Goal: Information Seeking & Learning: Learn about a topic

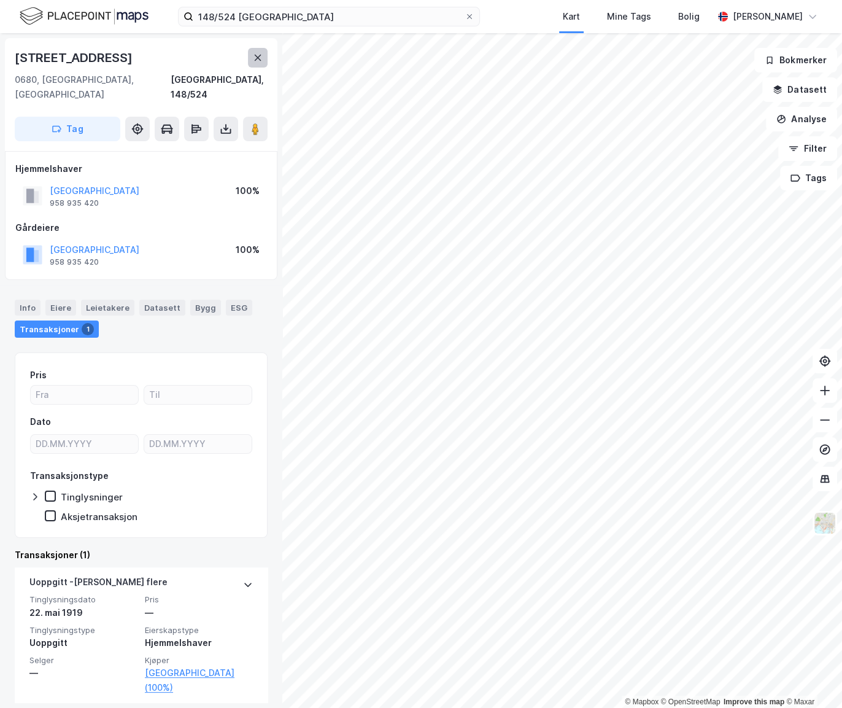
click at [259, 57] on icon at bounding box center [258, 58] width 10 height 10
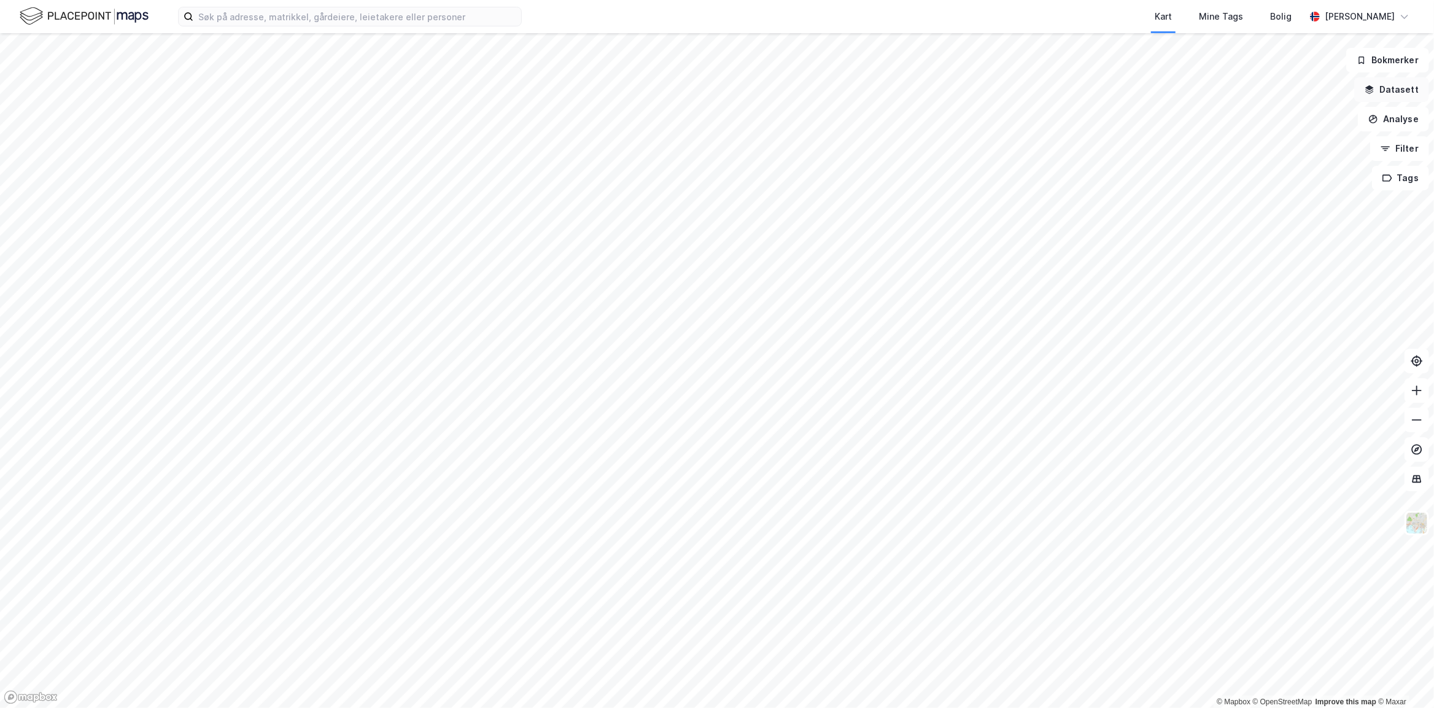
click at [842, 85] on button "Datasett" at bounding box center [1391, 89] width 75 height 25
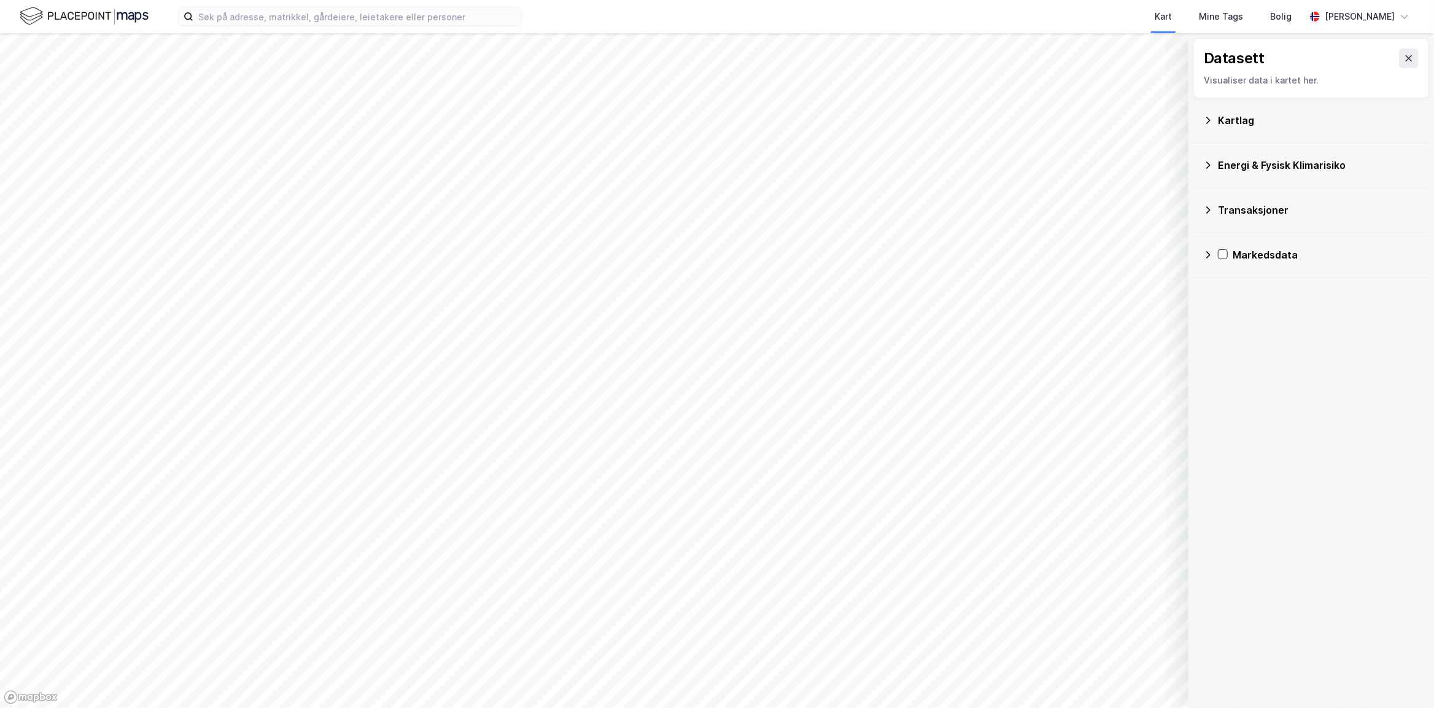
click at [842, 205] on icon at bounding box center [1208, 210] width 10 height 10
click at [842, 233] on icon at bounding box center [1239, 234] width 9 height 9
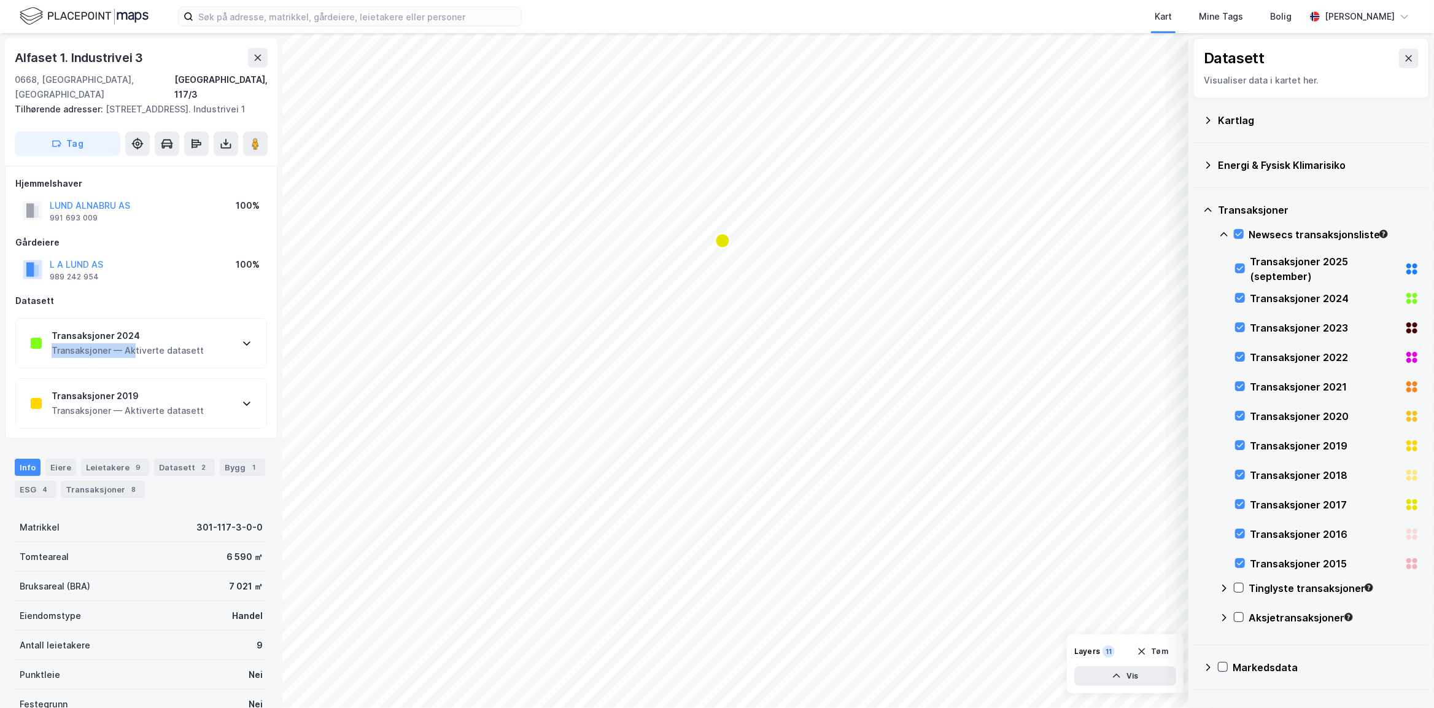
click at [134, 343] on div "Transaksjoner 2024 Transaksjoner — Aktiverte datasett" at bounding box center [128, 342] width 152 height 29
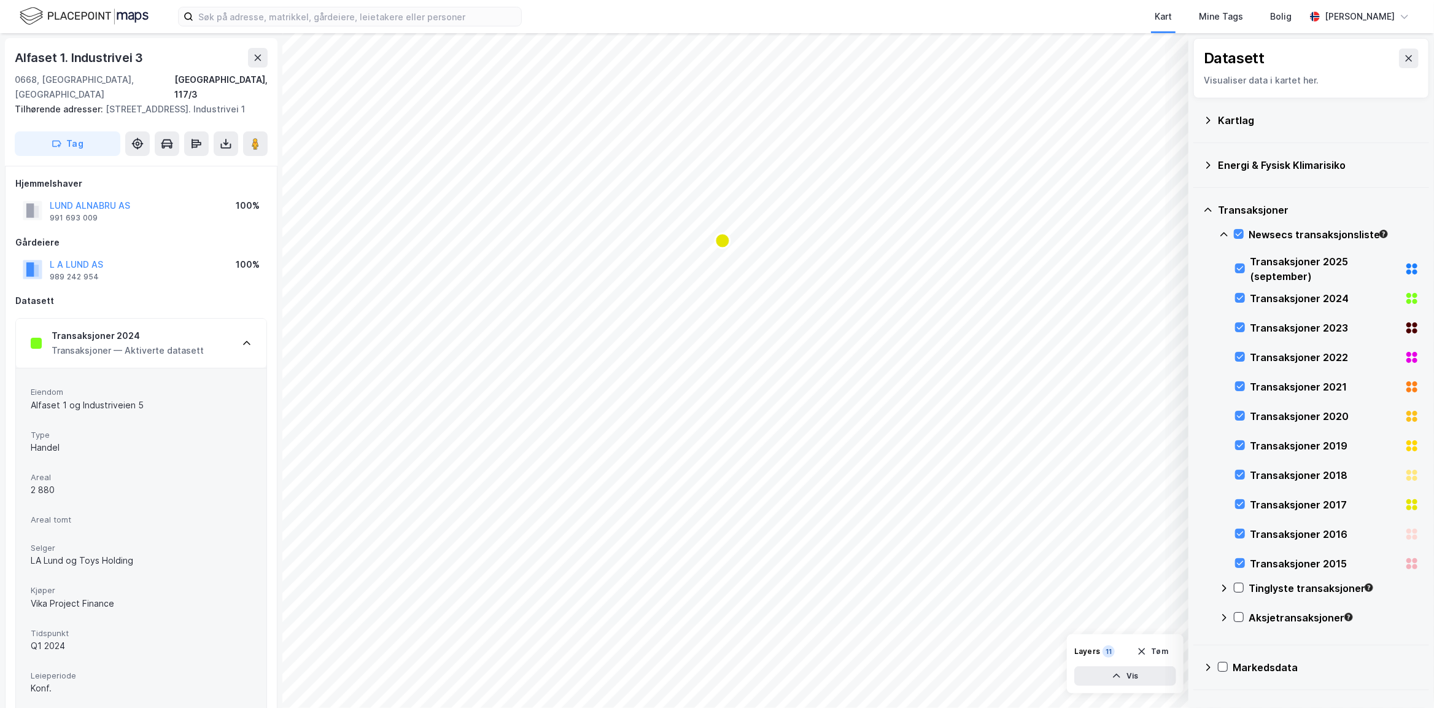
drag, startPoint x: 134, startPoint y: 343, endPoint x: 198, endPoint y: 308, distance: 72.3
click at [198, 308] on div "Datasett" at bounding box center [141, 300] width 252 height 15
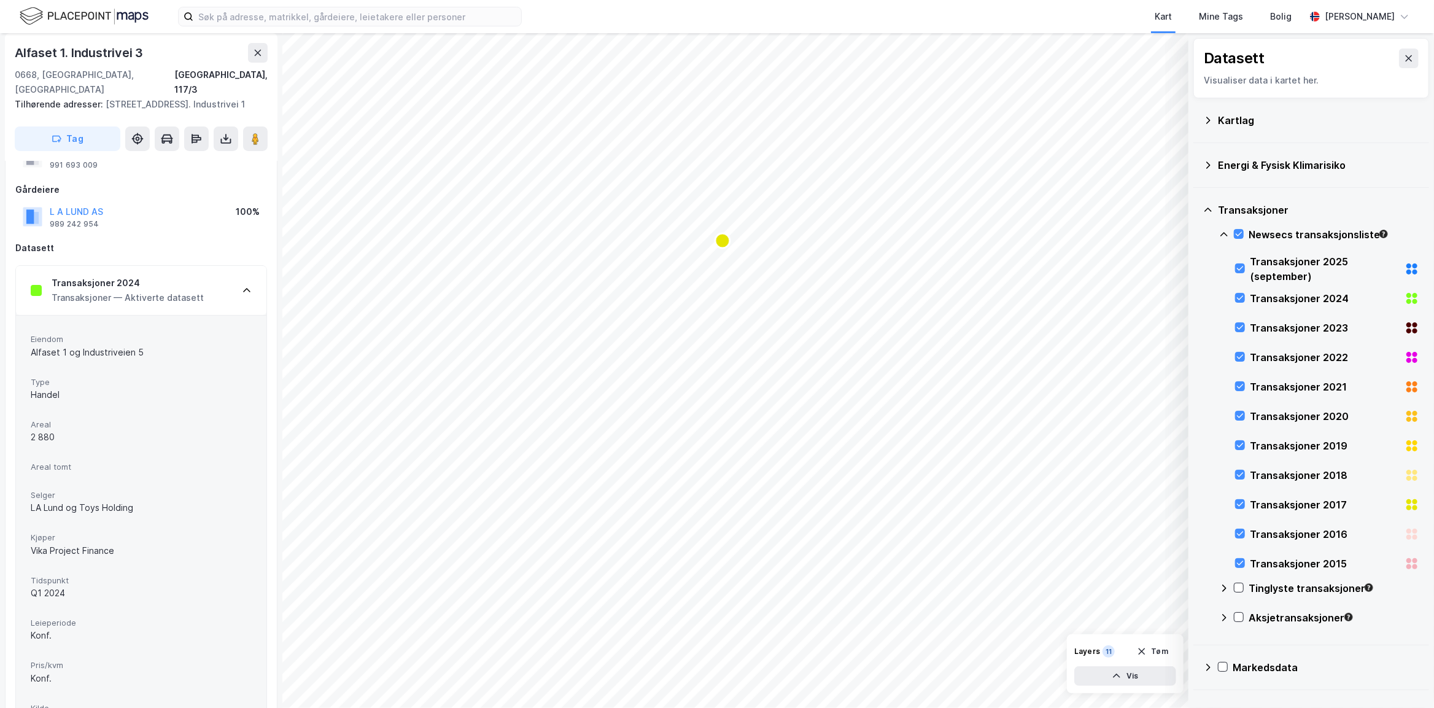
scroll to position [111, 0]
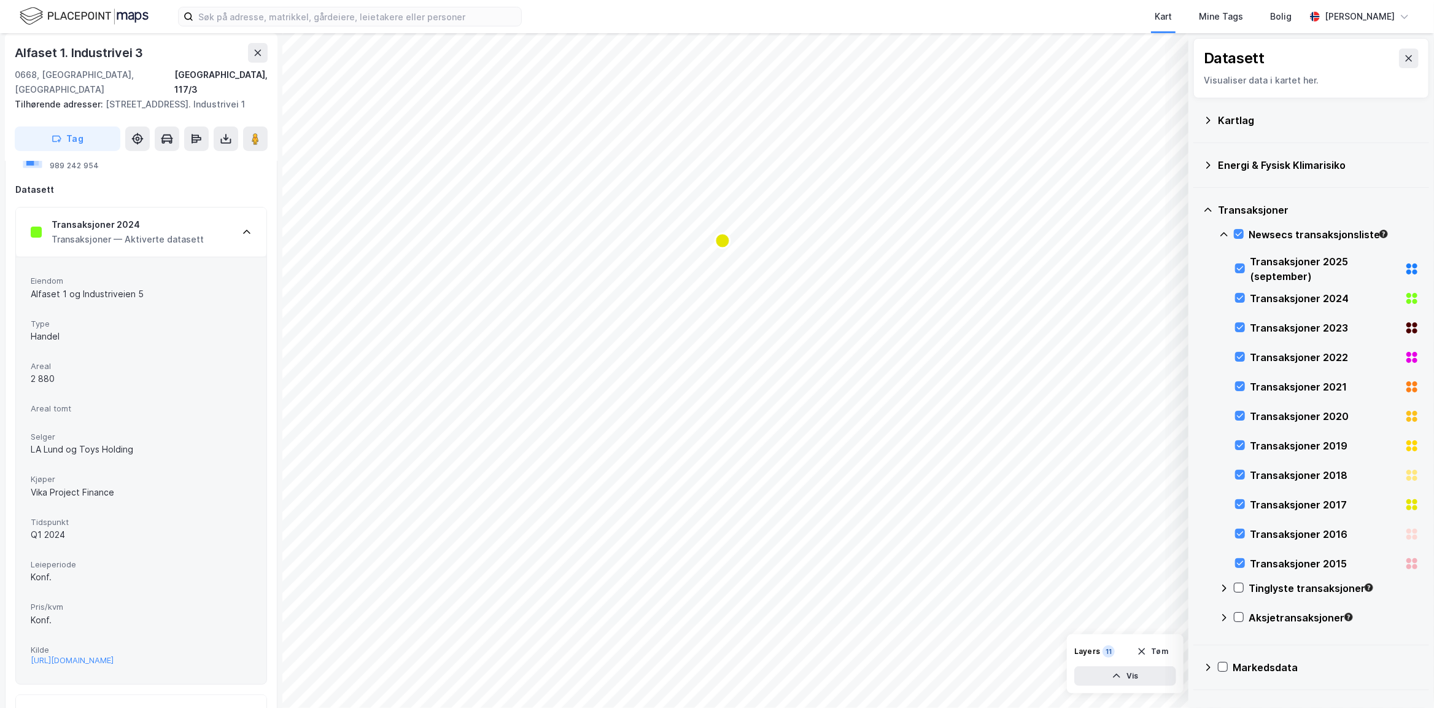
click at [211, 227] on div "Transaksjoner 2024 Transaksjoner — Aktiverte datasett" at bounding box center [141, 232] width 250 height 49
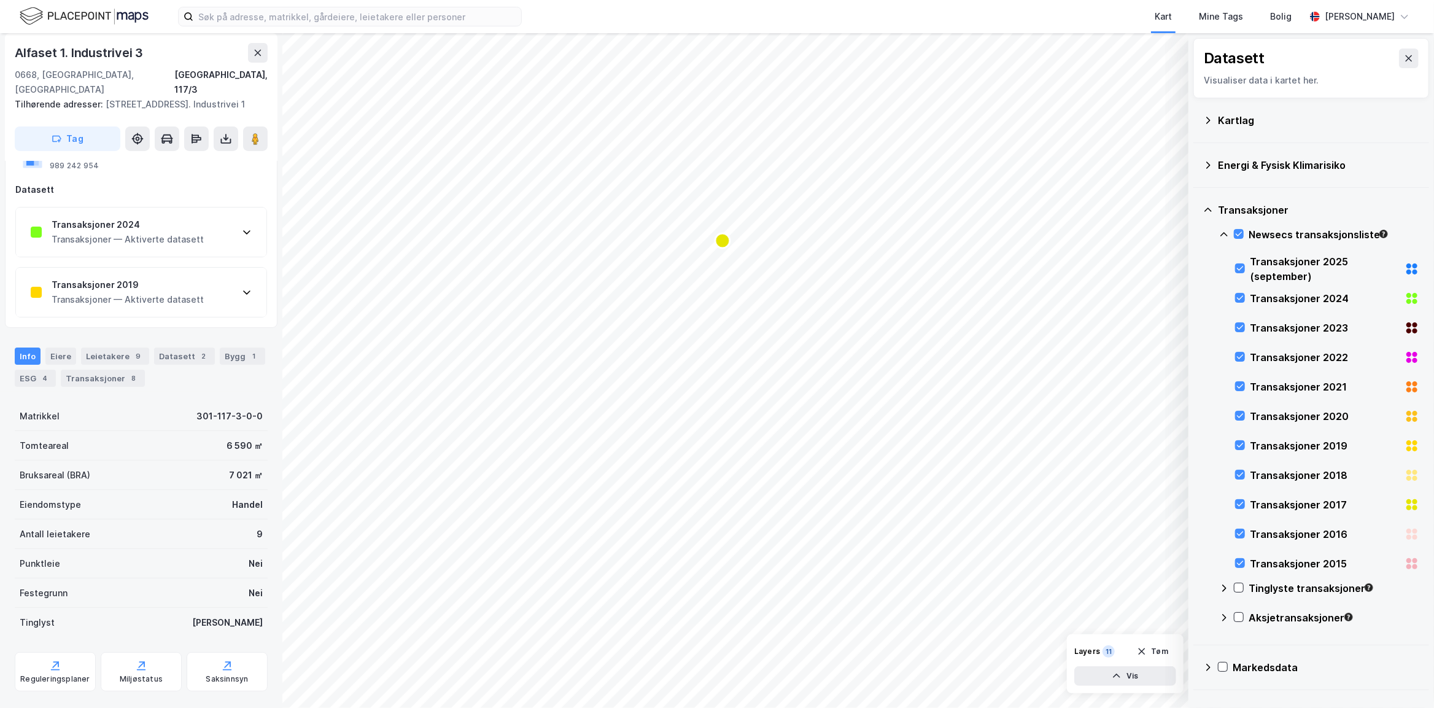
click at [174, 292] on div "Transaksjoner — Aktiverte datasett" at bounding box center [128, 299] width 152 height 15
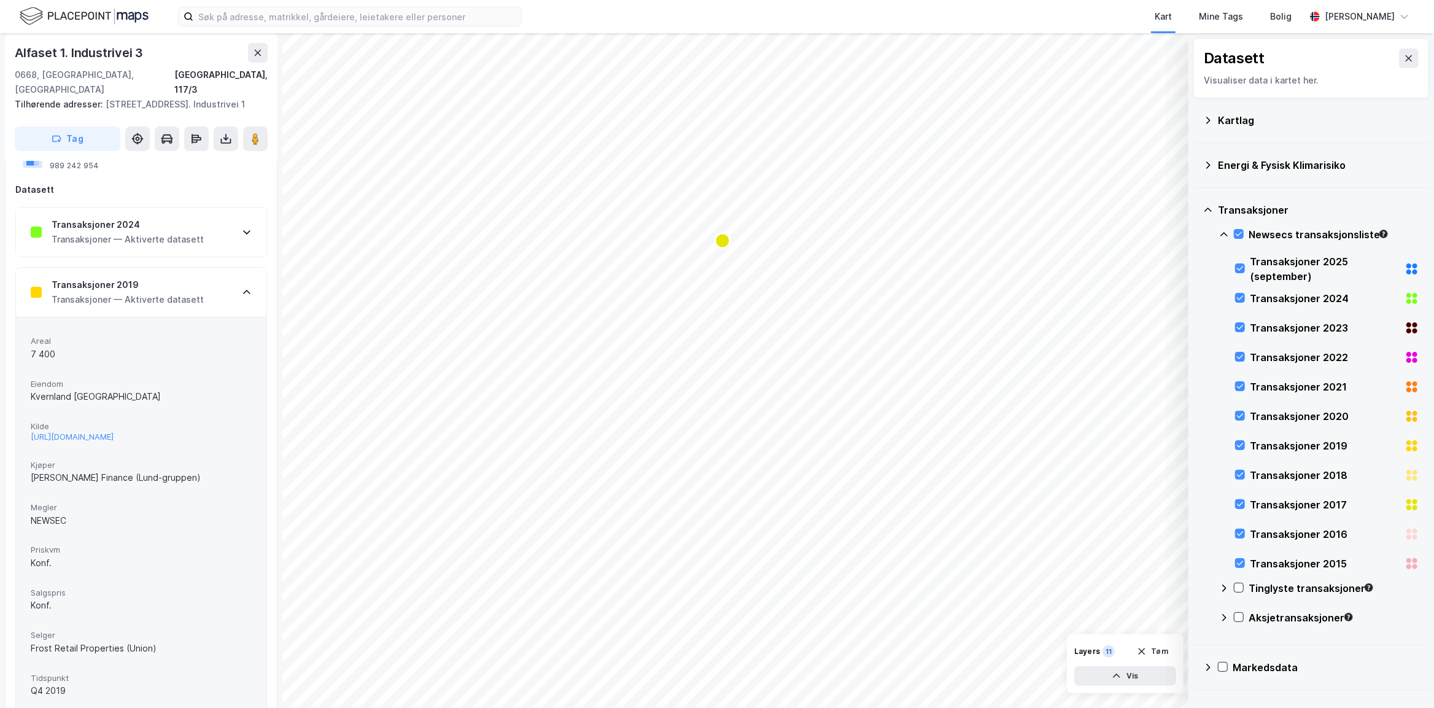
click at [218, 284] on div "Transaksjoner 2019 Transaksjoner — Aktiverte datasett" at bounding box center [141, 292] width 250 height 49
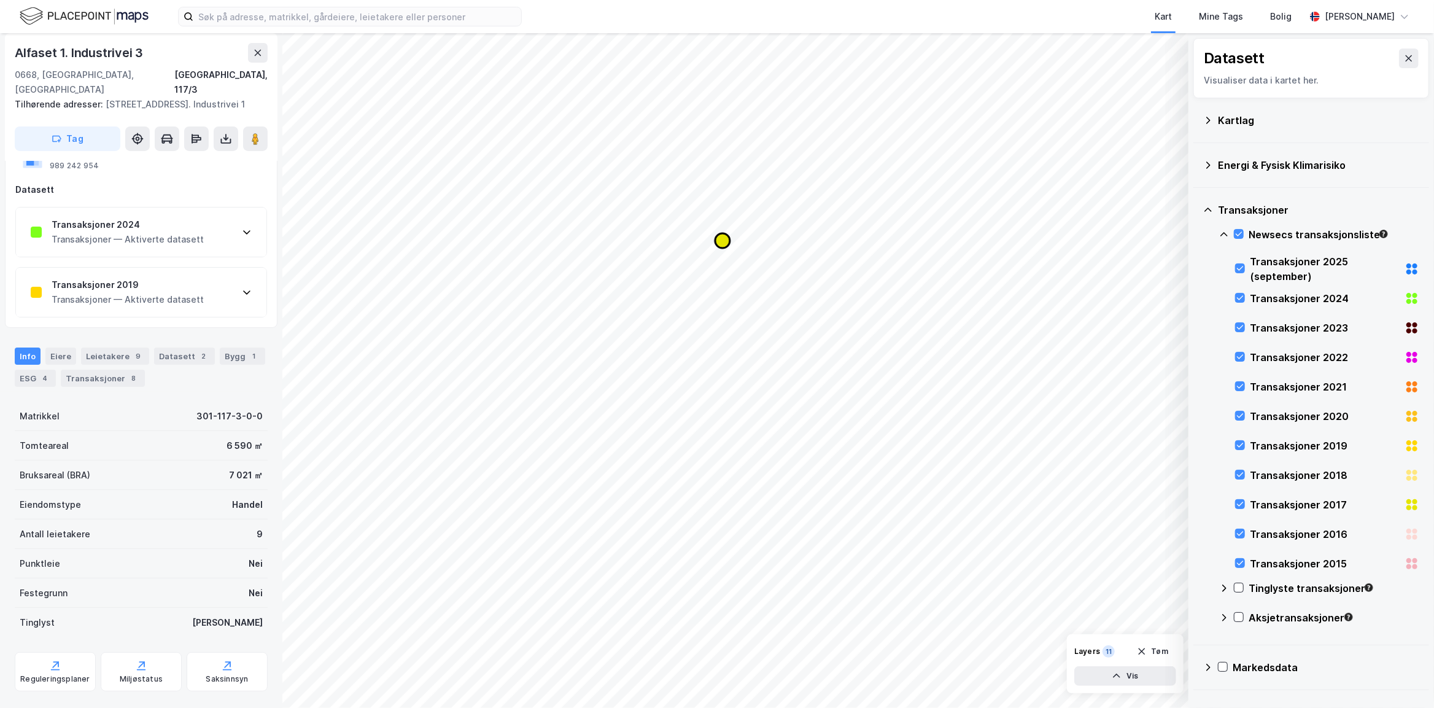
click at [725, 245] on icon "Map marker" at bounding box center [722, 240] width 15 height 15
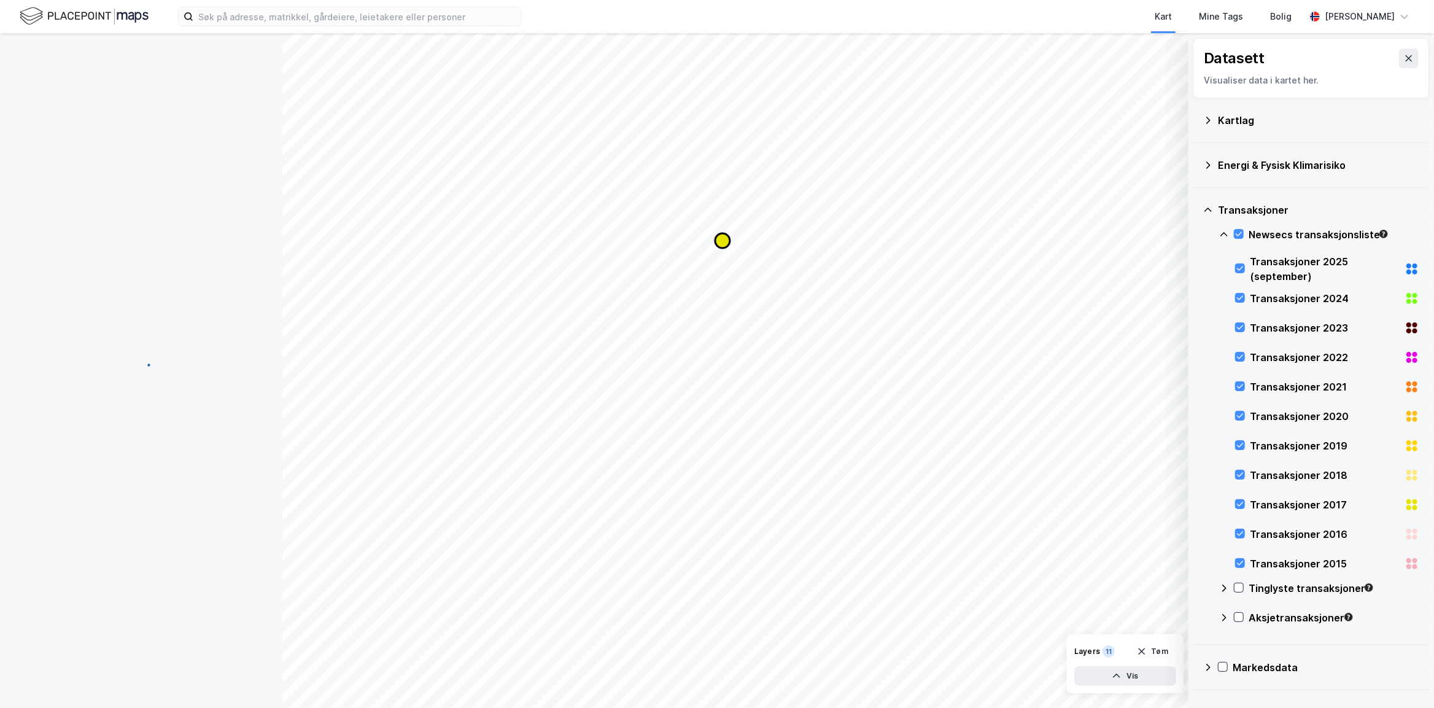
scroll to position [111, 0]
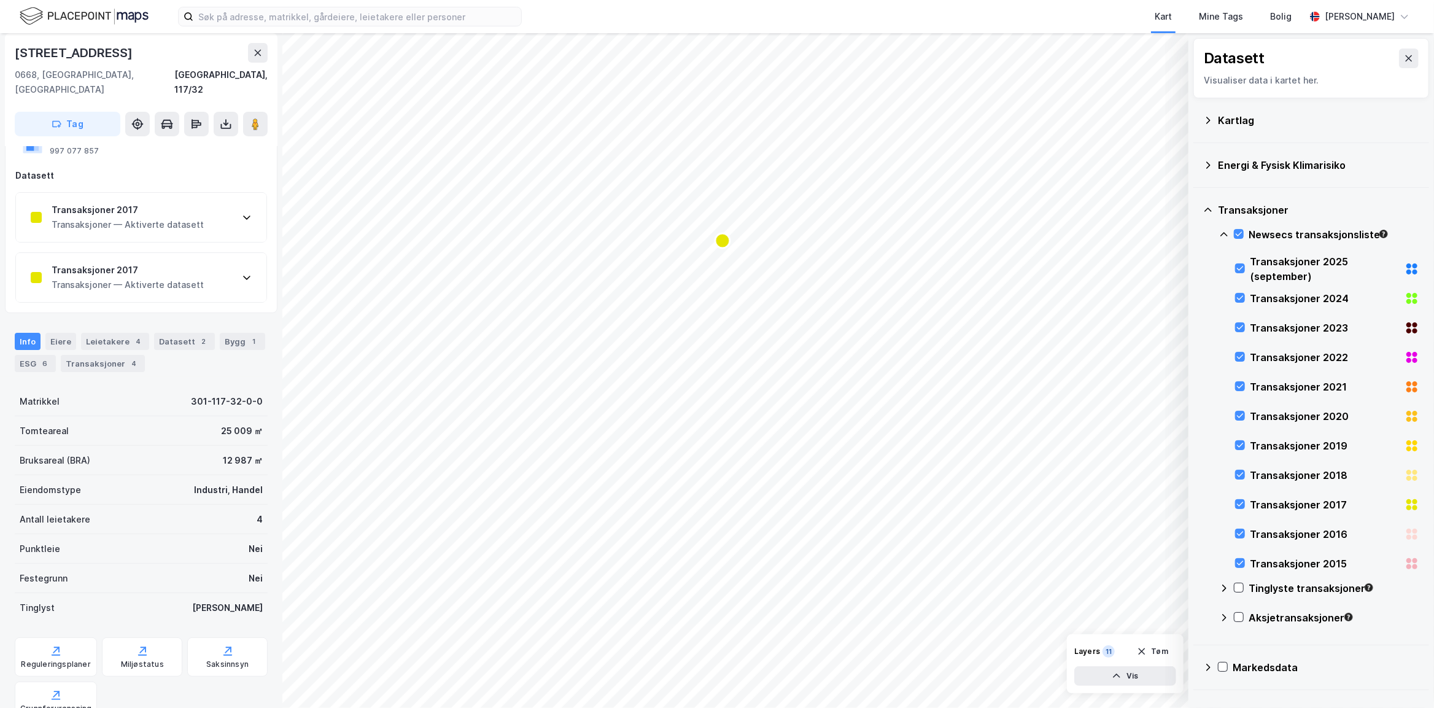
click at [204, 210] on div "Transaksjoner 2017 Transaksjoner — Aktiverte datasett" at bounding box center [141, 217] width 250 height 49
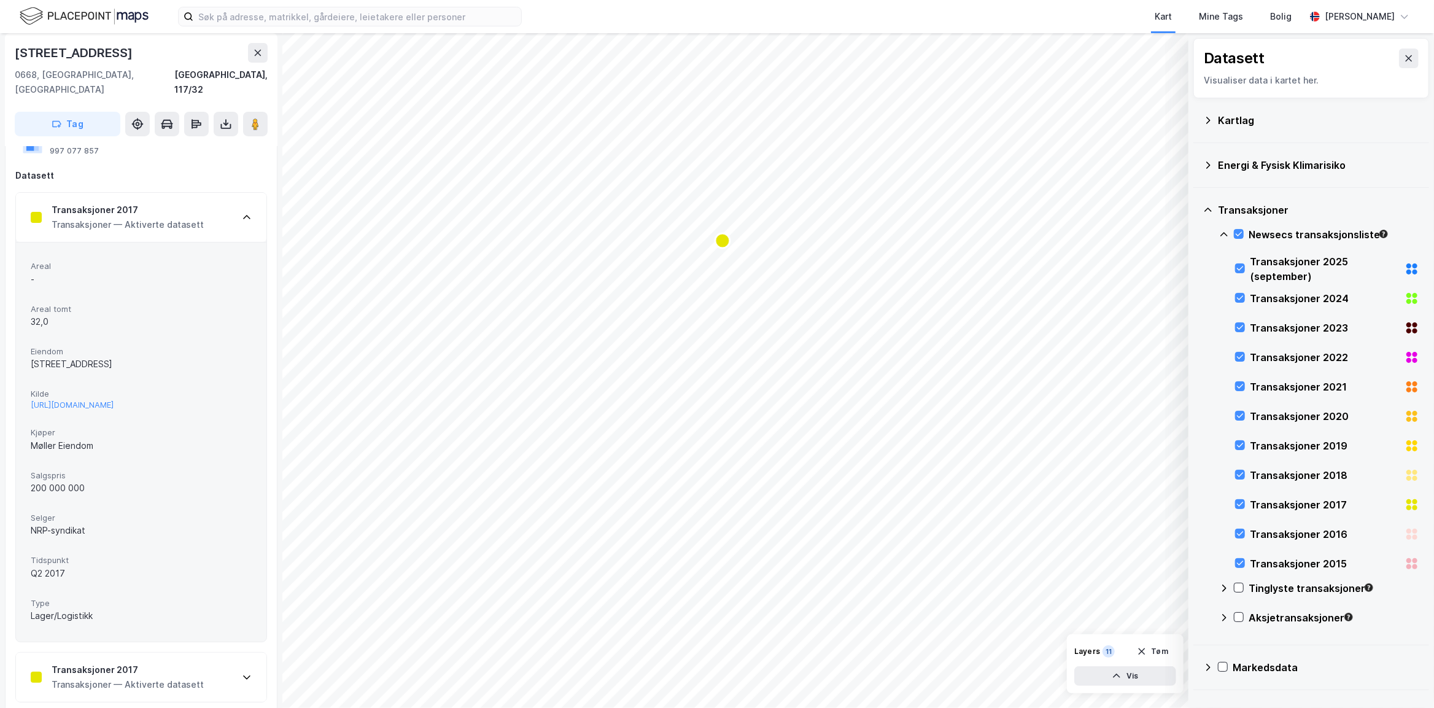
click at [204, 204] on div "Transaksjoner 2017 Transaksjoner — Aktiverte datasett" at bounding box center [141, 217] width 250 height 49
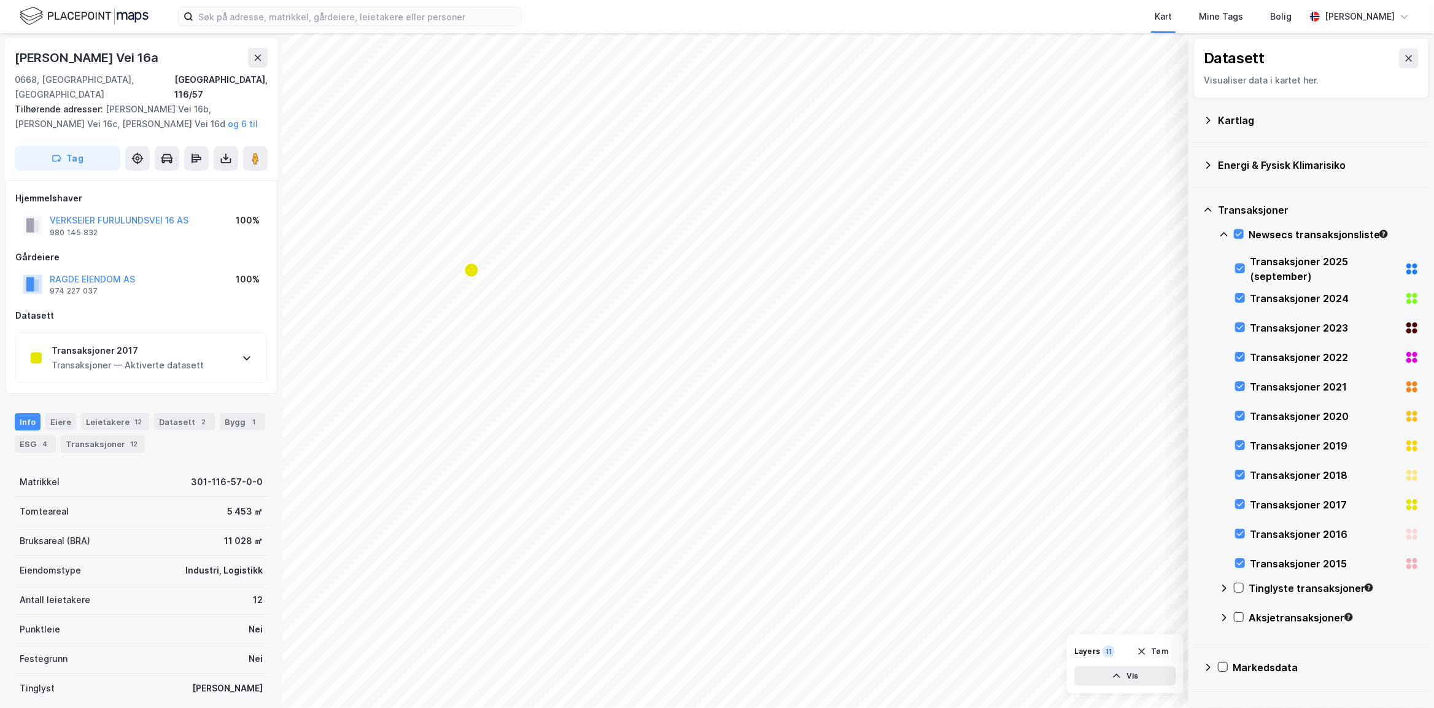
scroll to position [111, 0]
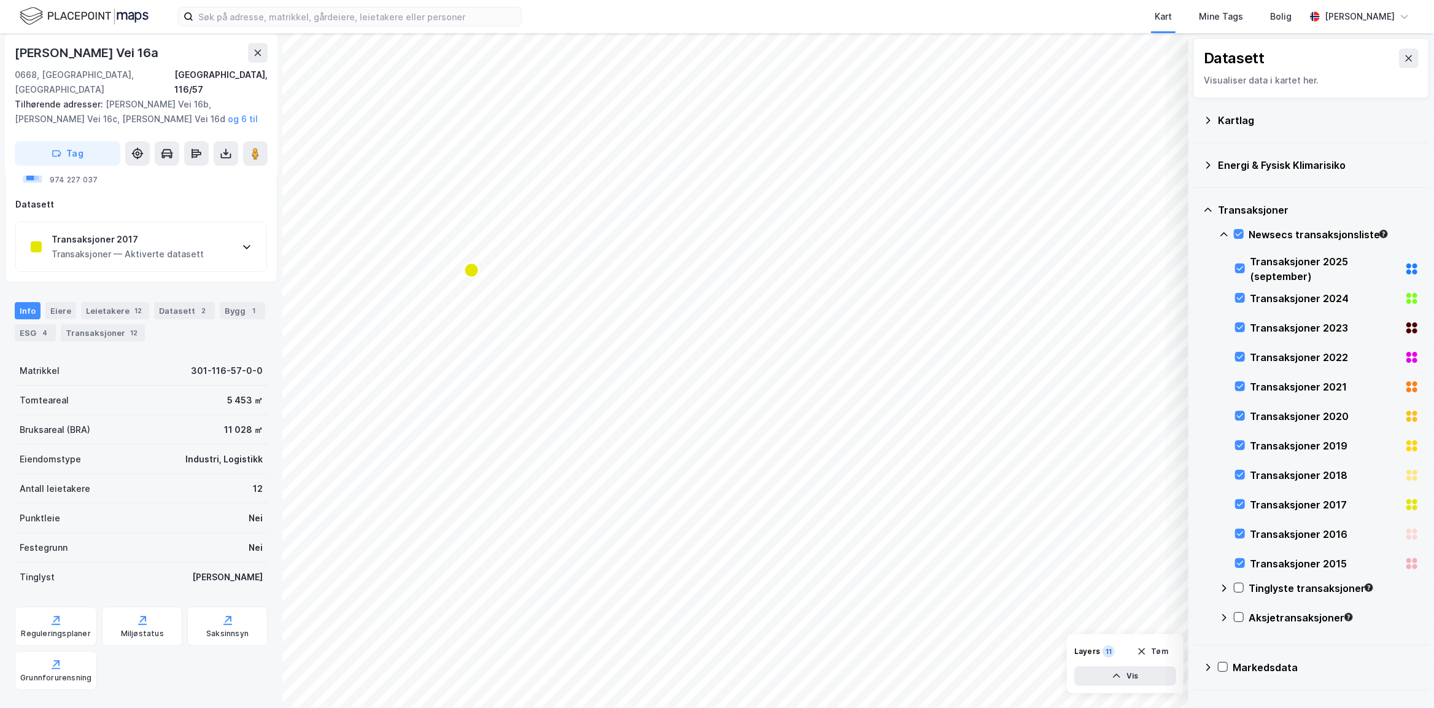
click at [145, 247] on div "Transaksjoner — Aktiverte datasett" at bounding box center [128, 254] width 152 height 15
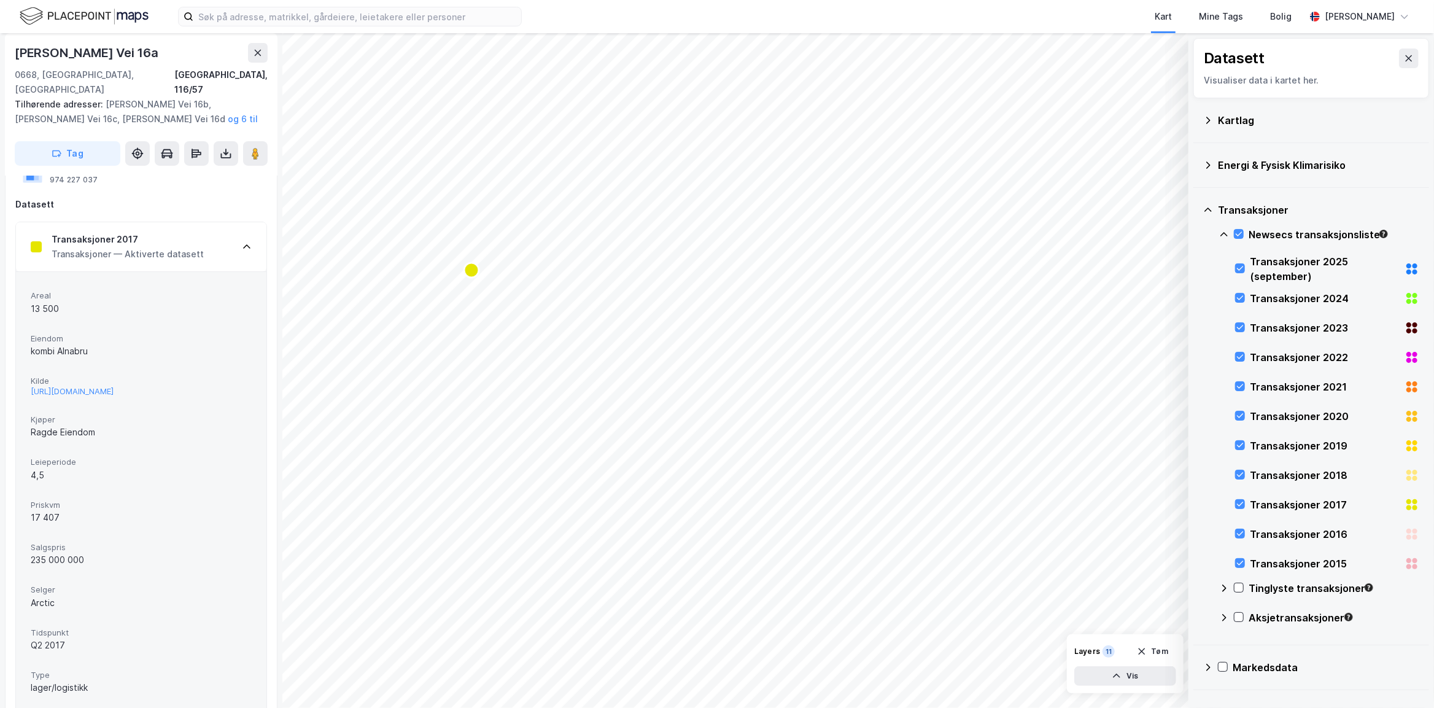
click at [145, 247] on div "Transaksjoner — Aktiverte datasett" at bounding box center [128, 254] width 152 height 15
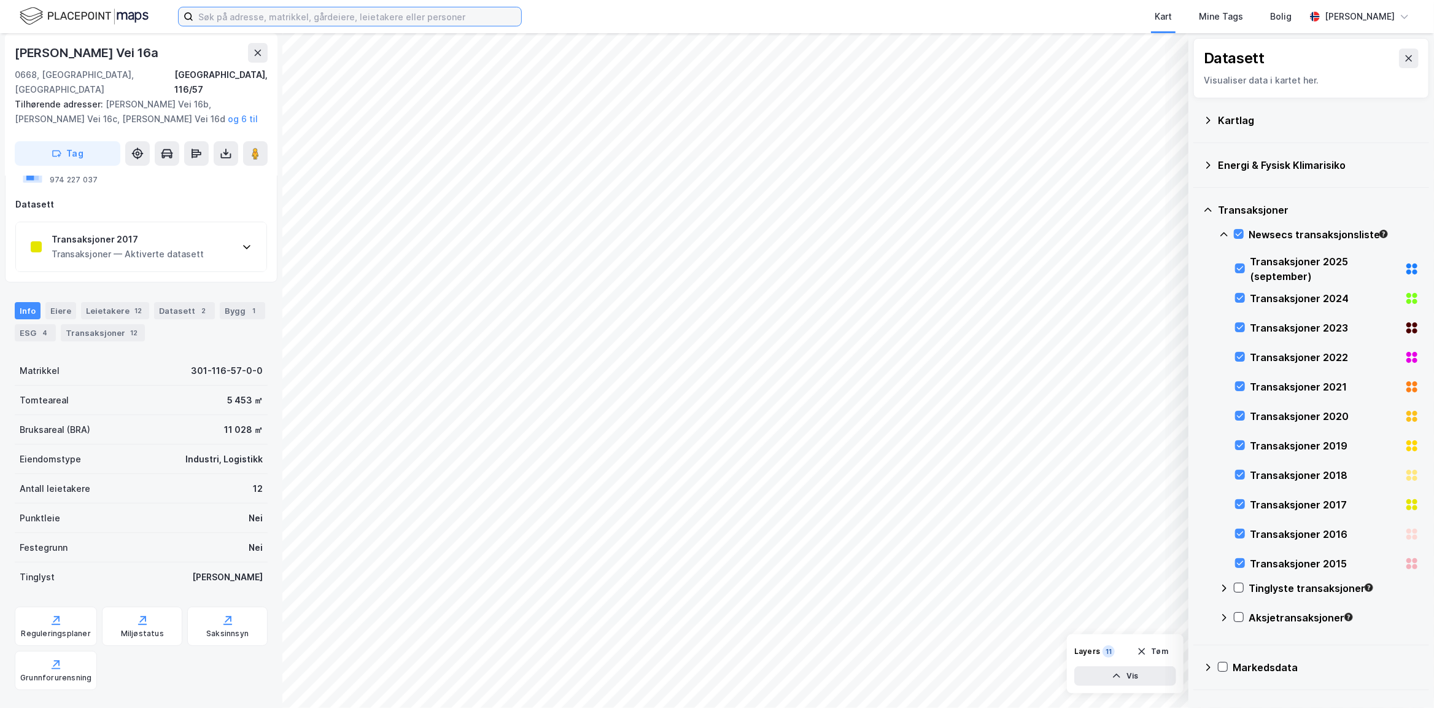
click at [227, 18] on input at bounding box center [357, 16] width 328 height 18
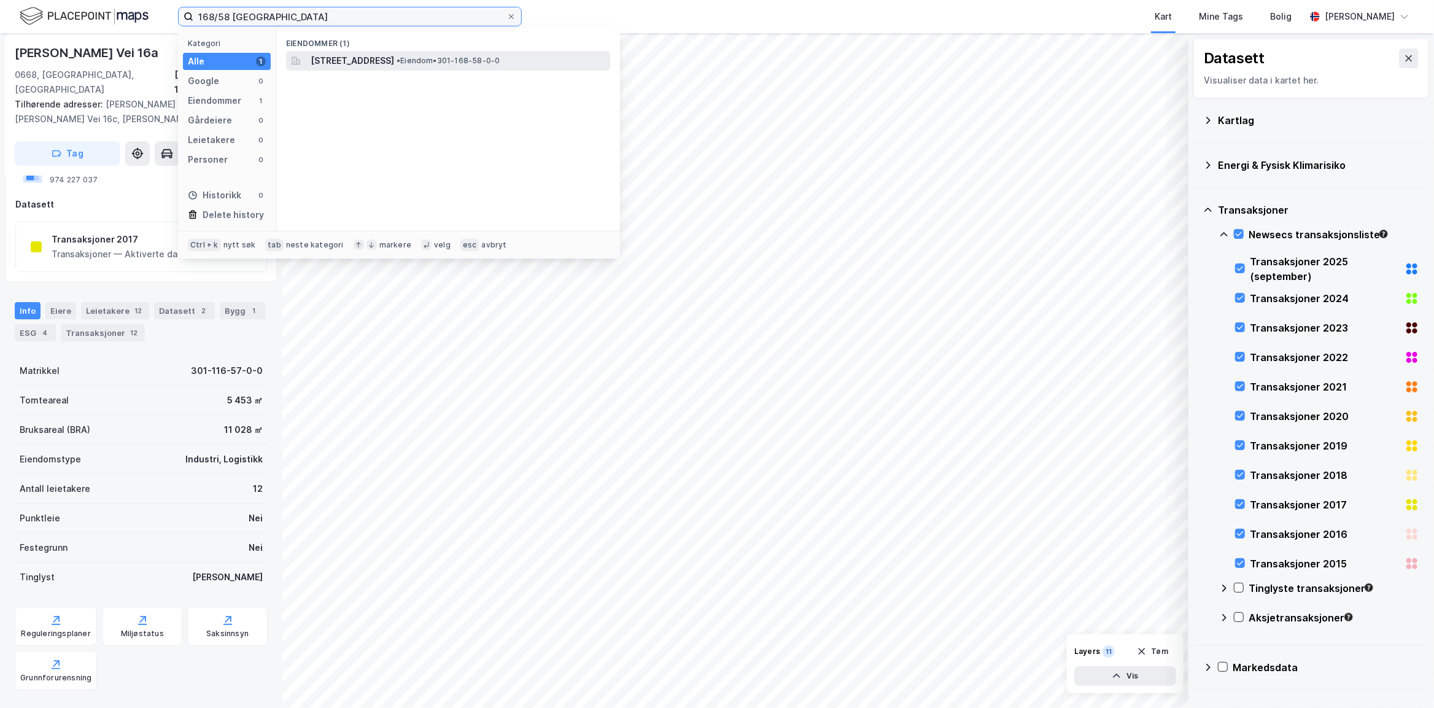
type input "168/58 [GEOGRAPHIC_DATA]"
click at [332, 60] on span "[STREET_ADDRESS]" at bounding box center [352, 60] width 83 height 15
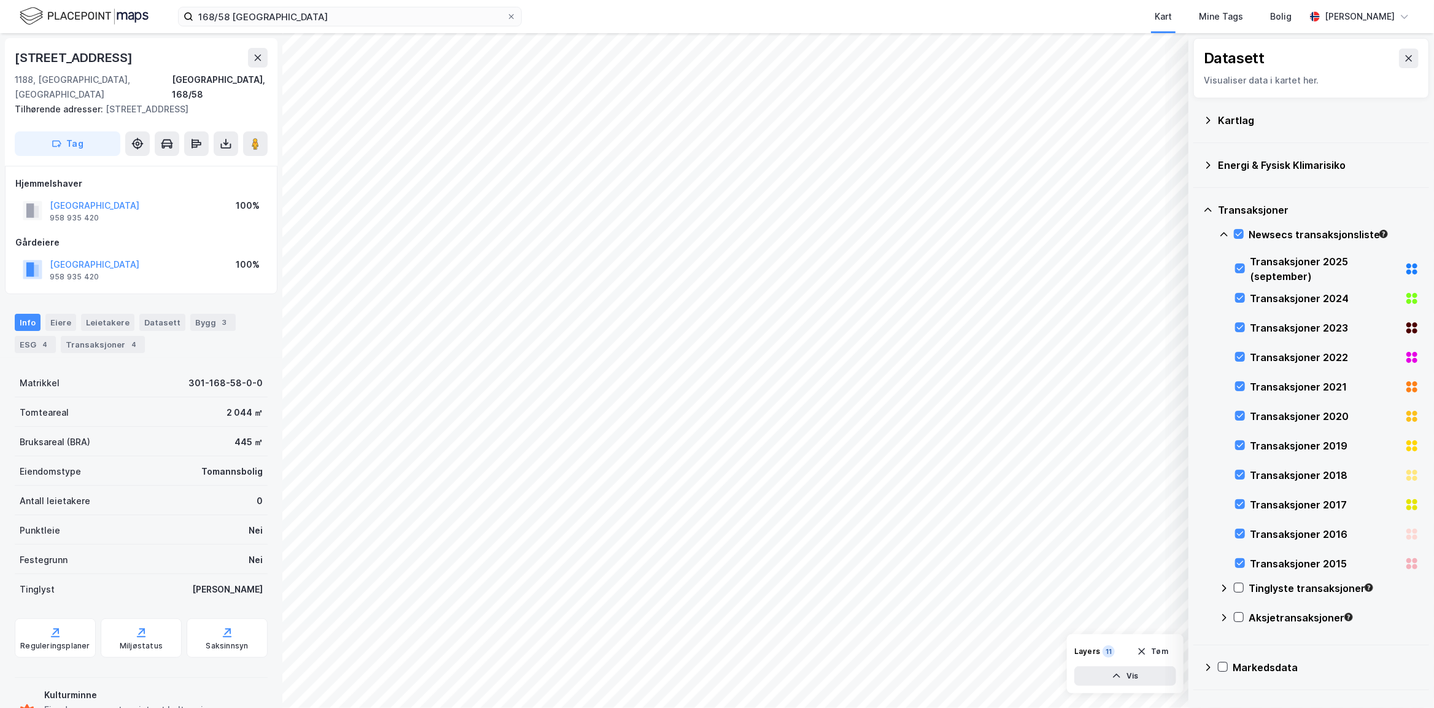
scroll to position [39, 0]
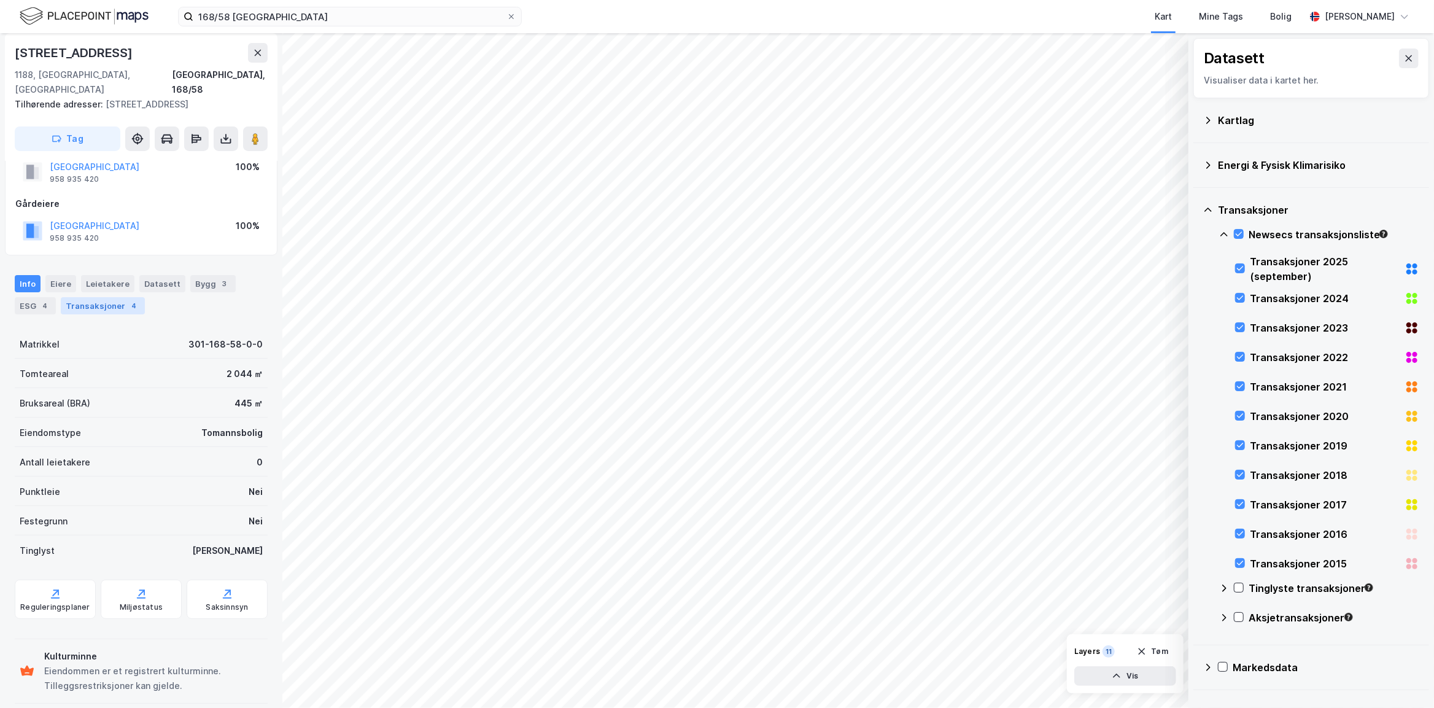
click at [118, 297] on div "Transaksjoner 4" at bounding box center [103, 305] width 84 height 17
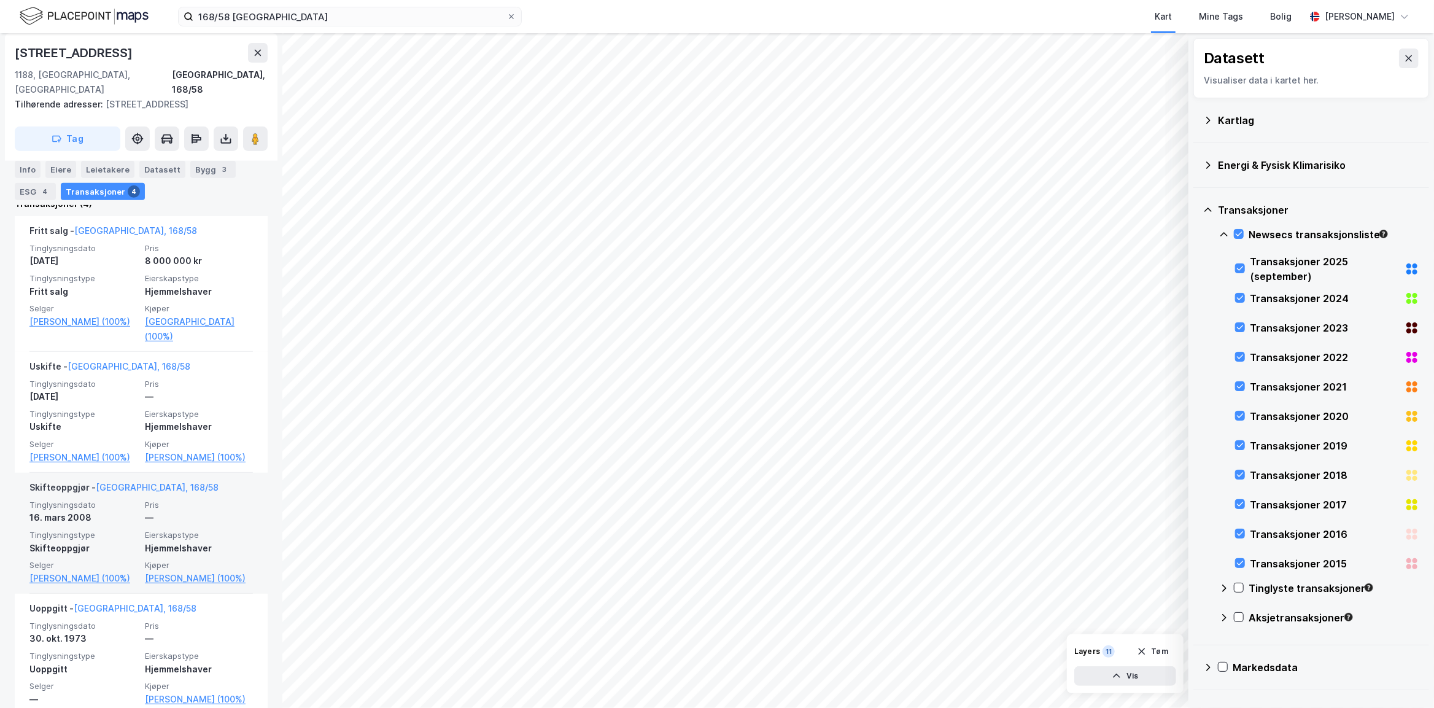
scroll to position [387, 0]
